Goal: Answer question/provide support: Share knowledge or assist other users

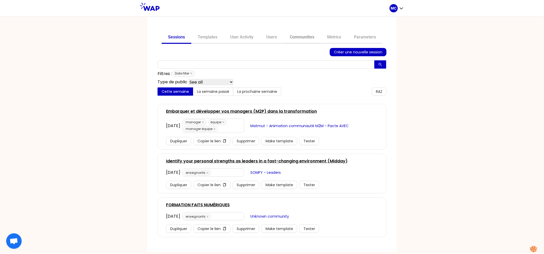
click at [308, 37] on link "Communities" at bounding box center [301, 37] width 37 height 12
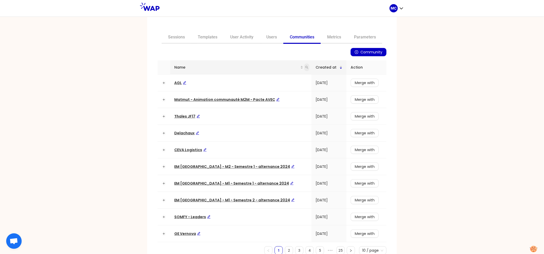
click at [305, 67] on icon "search" at bounding box center [306, 67] width 3 height 3
type input "dir"
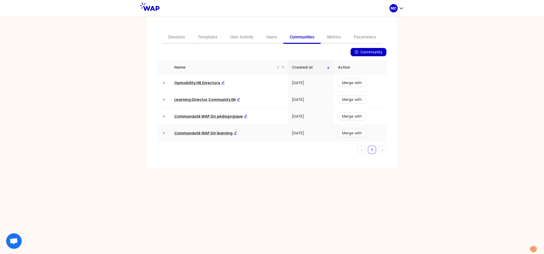
click at [203, 131] on span "Communauté WAP Dir learning" at bounding box center [205, 132] width 63 height 5
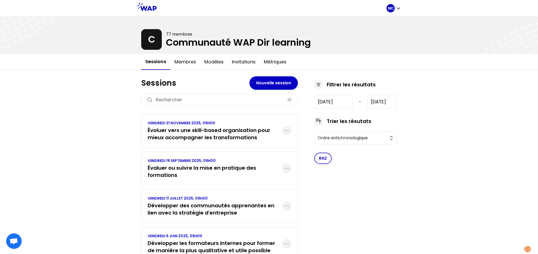
click at [193, 169] on h3 "Évaluer ou suivre la mise en pratique des formations" at bounding box center [215, 171] width 134 height 14
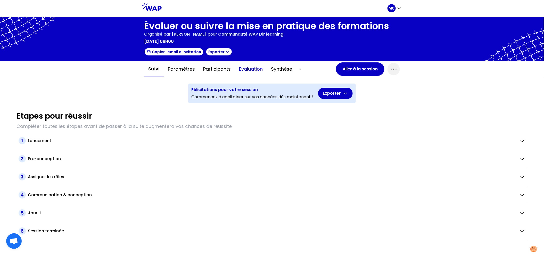
click at [261, 67] on button "Evaluation" at bounding box center [251, 68] width 32 height 15
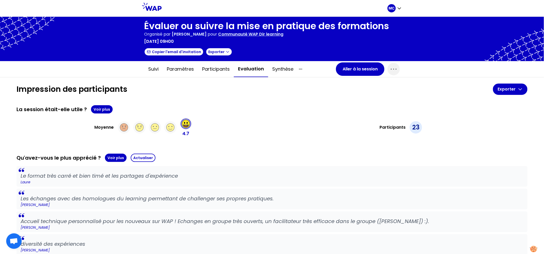
click at [332, 67] on div "Suivi Paramètres Participants Evaluation Synthèse" at bounding box center [240, 69] width 192 height 16
click at [340, 68] on button "Aller à la session" at bounding box center [360, 68] width 48 height 13
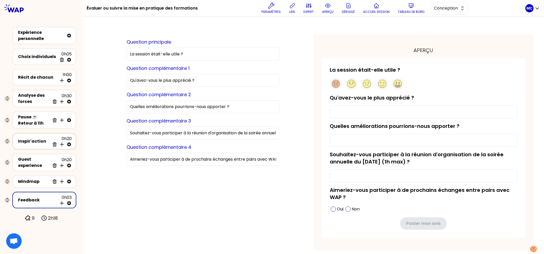
click at [26, 144] on div "Inspir'action 0h20 Supprimer Insérer une activité en dessous" at bounding box center [44, 141] width 55 height 11
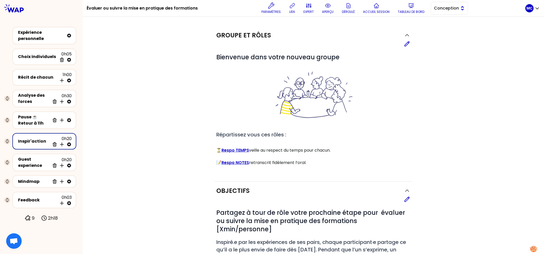
click at [455, 12] on button "Conception" at bounding box center [449, 8] width 37 height 13
click at [446, 30] on span "Facilitation" at bounding box center [452, 29] width 22 height 6
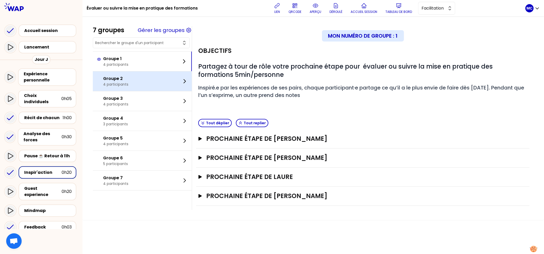
click at [171, 90] on div "Groupe 2 4 participants" at bounding box center [142, 81] width 99 height 20
click at [166, 71] on div "Groupe 2 4 participants" at bounding box center [142, 81] width 99 height 20
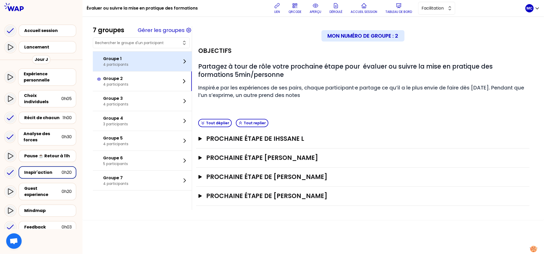
click at [155, 60] on div "Groupe 1 4 participants" at bounding box center [142, 62] width 99 height 20
click at [154, 70] on div "Groupe 1 4 participants" at bounding box center [142, 62] width 99 height 20
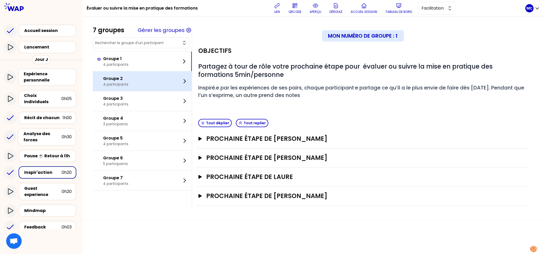
click at [153, 75] on div "Groupe 2 4 participants" at bounding box center [142, 81] width 99 height 20
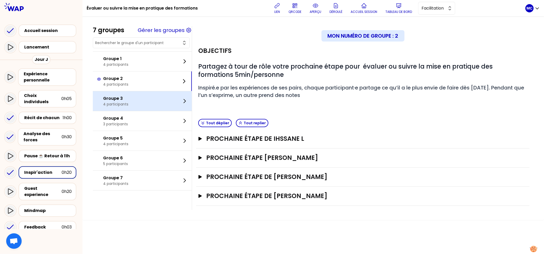
click at [150, 98] on div "Groupe 3 4 participants" at bounding box center [142, 101] width 99 height 20
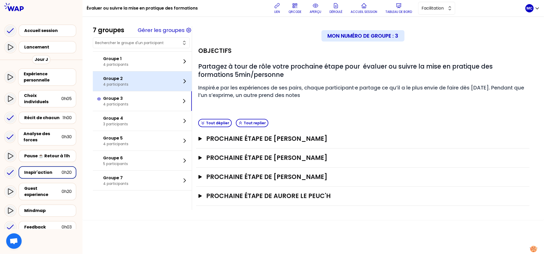
click at [161, 80] on div "Groupe 2 4 participants" at bounding box center [142, 81] width 99 height 20
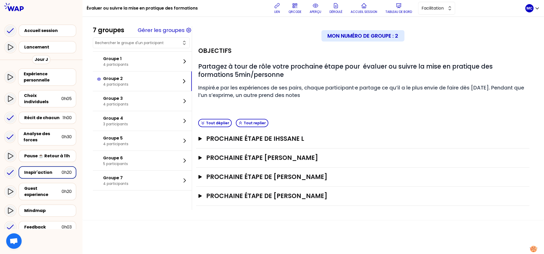
click at [283, 188] on div "Prochaine étape de [PERSON_NAME] Ouvrir" at bounding box center [362, 196] width 333 height 19
click at [287, 193] on h3 "Prochaine étape de [PERSON_NAME]" at bounding box center [357, 196] width 303 height 8
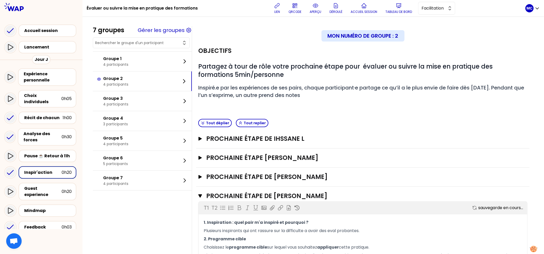
scroll to position [66, 0]
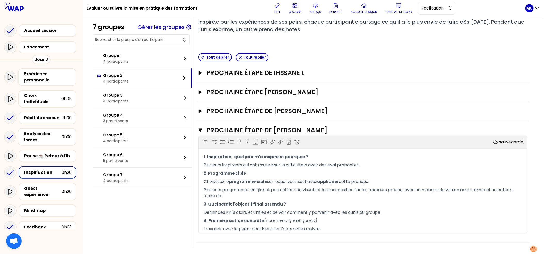
click at [334, 116] on div "Prochaine étape de [PERSON_NAME] Ouvrir" at bounding box center [362, 111] width 333 height 19
click at [341, 112] on h3 "Prochaine étape de [PERSON_NAME]" at bounding box center [357, 111] width 303 height 8
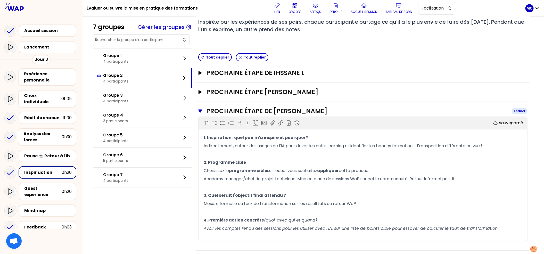
click at [341, 112] on h3 "Prochaine étape de [PERSON_NAME]" at bounding box center [356, 111] width 301 height 8
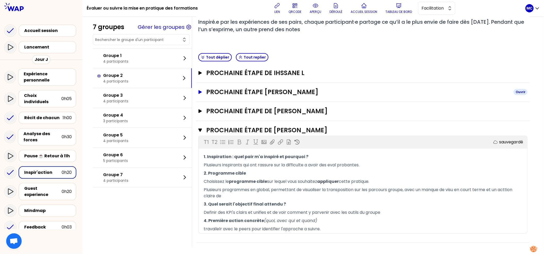
click at [345, 93] on h3 "Prochaine étape [PERSON_NAME]" at bounding box center [357, 92] width 303 height 8
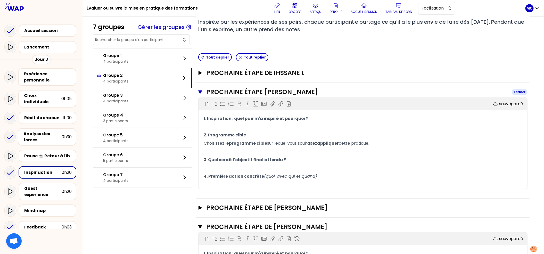
click at [345, 93] on h3 "Prochaine étape [PERSON_NAME]" at bounding box center [356, 92] width 301 height 8
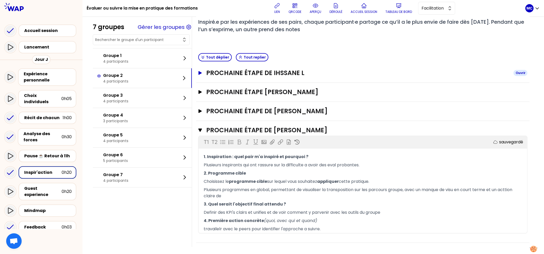
click at [355, 73] on h3 "Prochaine étape de Ihssane L" at bounding box center [357, 73] width 303 height 8
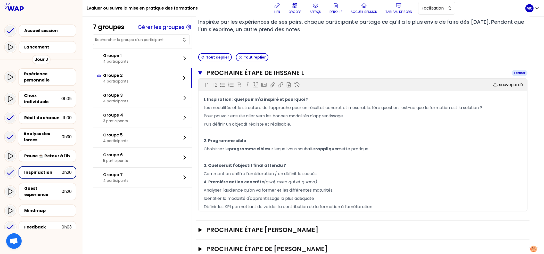
click at [355, 73] on h3 "Prochaine étape de Ihssane L" at bounding box center [356, 73] width 301 height 8
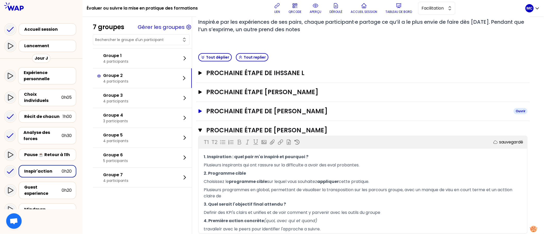
scroll to position [100, 0]
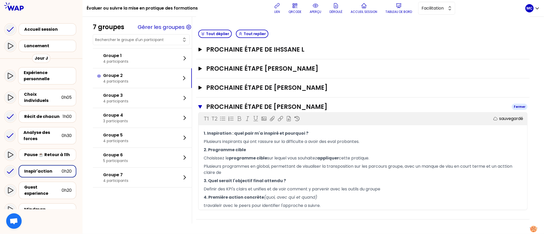
click at [270, 103] on h3 "Prochaine étape de [PERSON_NAME]" at bounding box center [356, 107] width 301 height 8
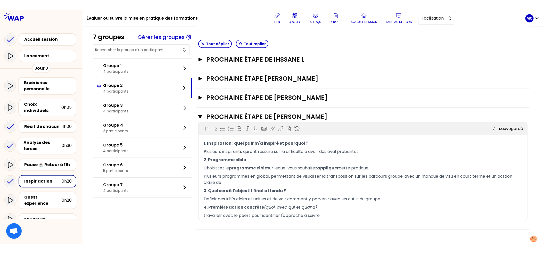
scroll to position [0, 0]
